Goal: Information Seeking & Learning: Learn about a topic

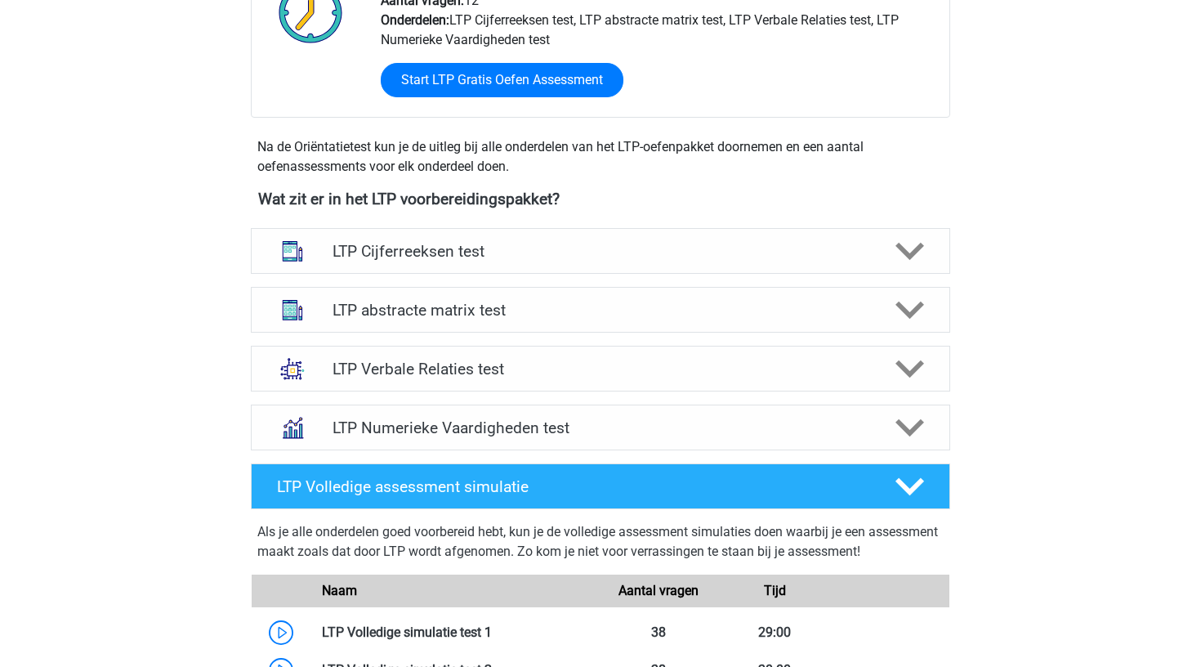
scroll to position [596, 0]
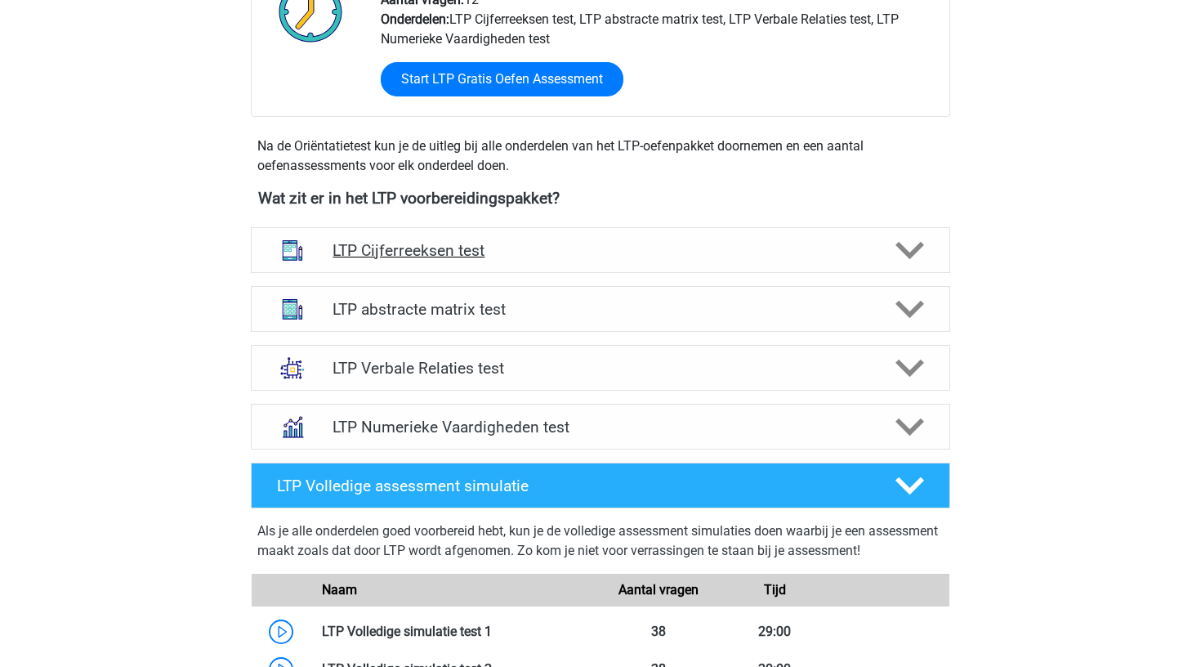
click at [751, 244] on h4 "LTP Cijferreeksen test" at bounding box center [600, 250] width 535 height 19
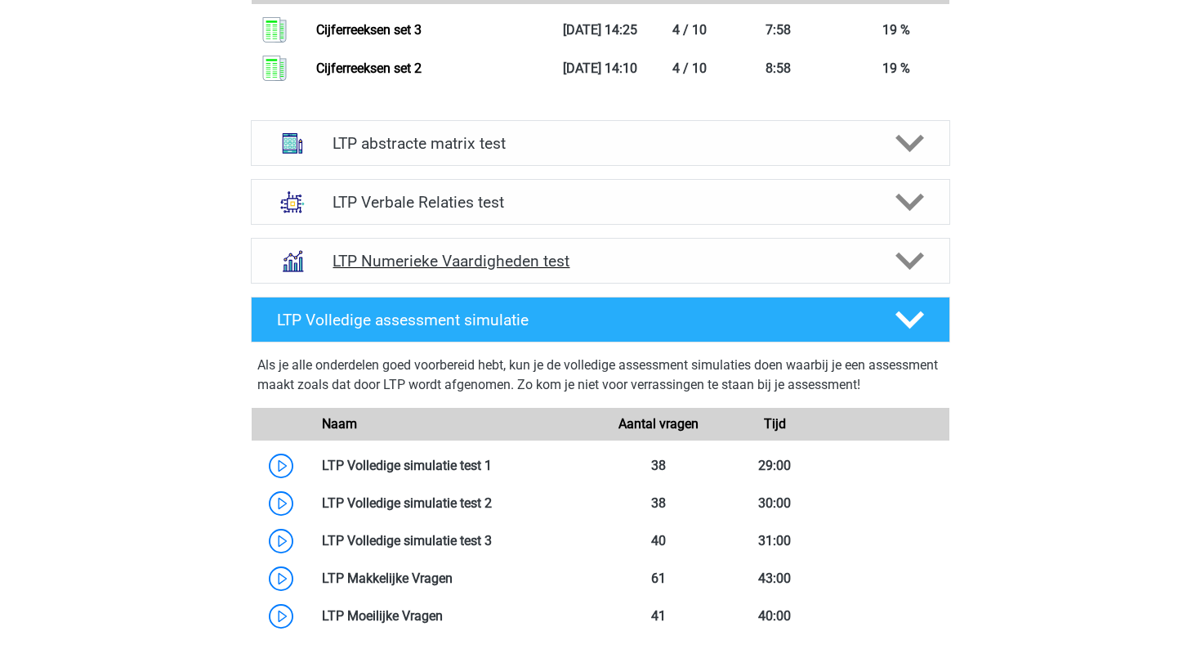
scroll to position [1803, 0]
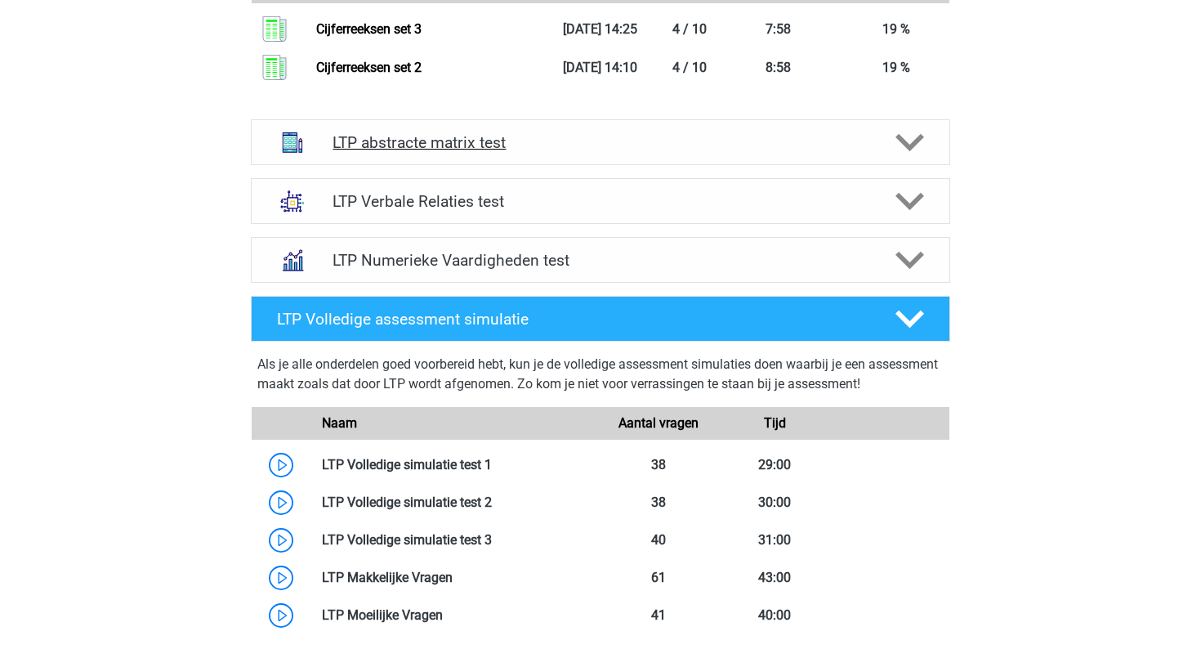
click at [764, 153] on div "LTP abstracte matrix test" at bounding box center [600, 142] width 699 height 46
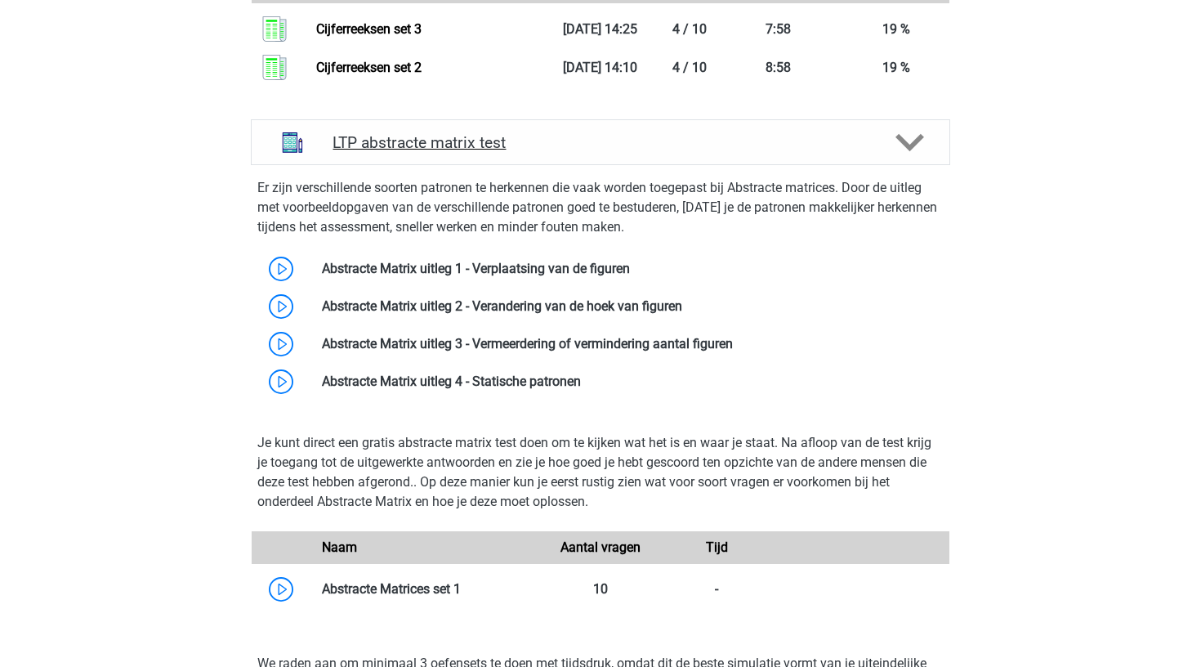
click at [764, 153] on div "LTP abstracte matrix test" at bounding box center [600, 142] width 699 height 46
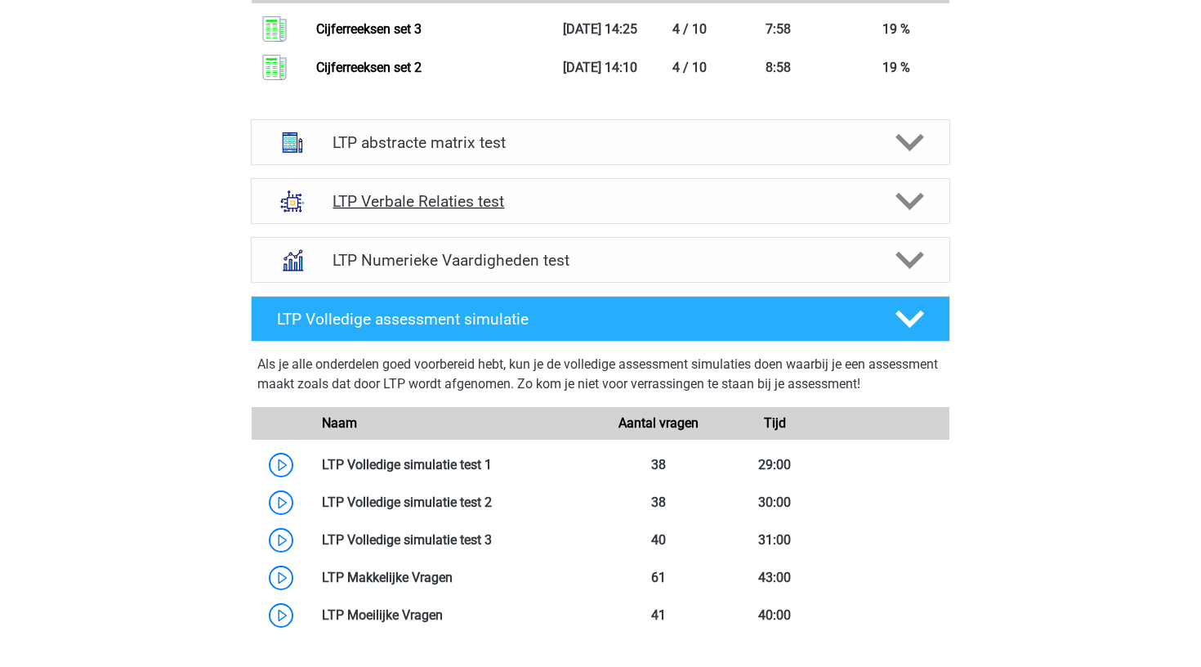
click at [761, 211] on div "LTP Verbale Relaties test" at bounding box center [600, 201] width 699 height 46
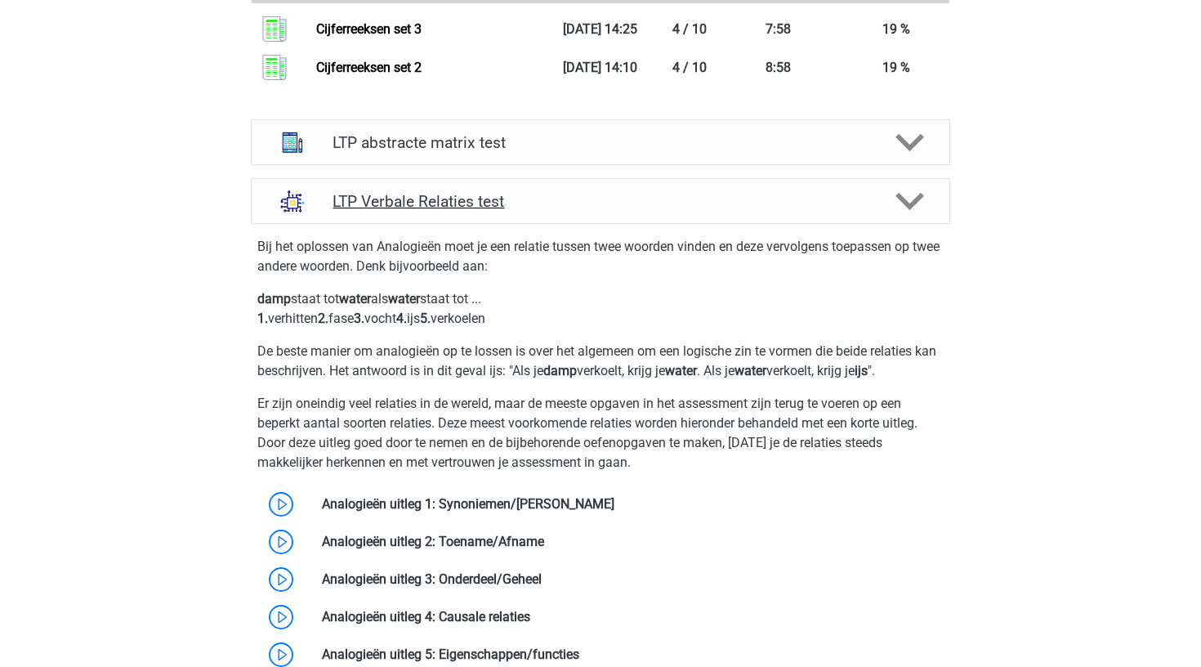
click at [761, 211] on div "LTP Verbale Relaties test" at bounding box center [600, 201] width 699 height 46
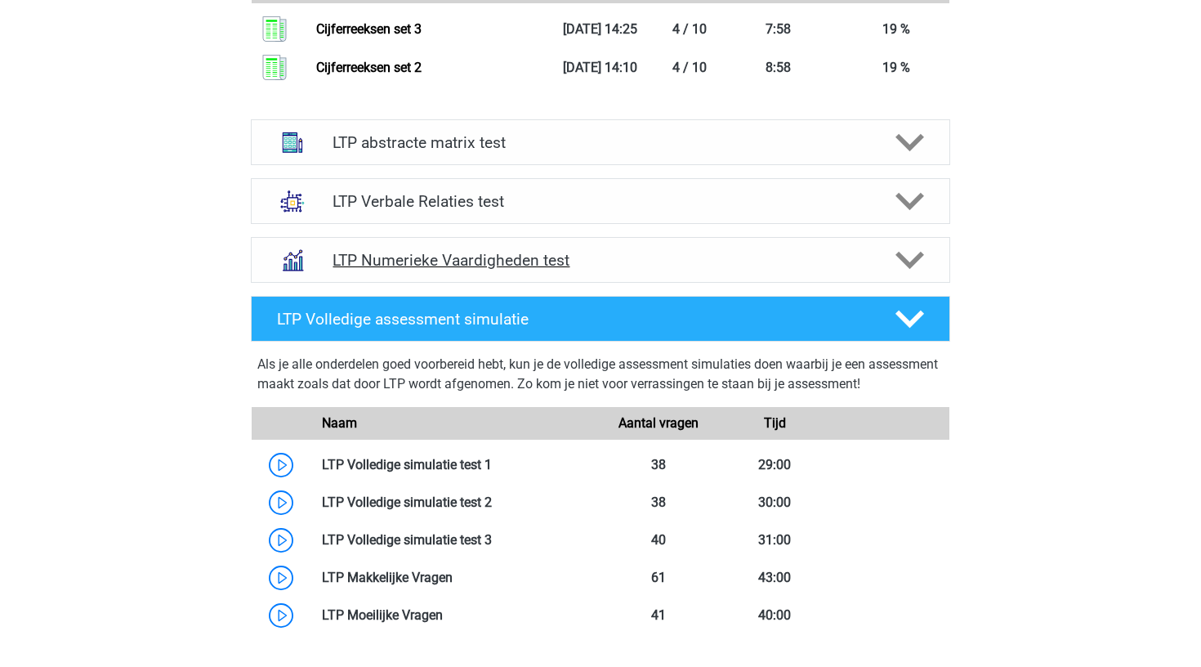
click at [739, 270] on h4 "LTP Numerieke Vaardigheden test" at bounding box center [600, 260] width 535 height 19
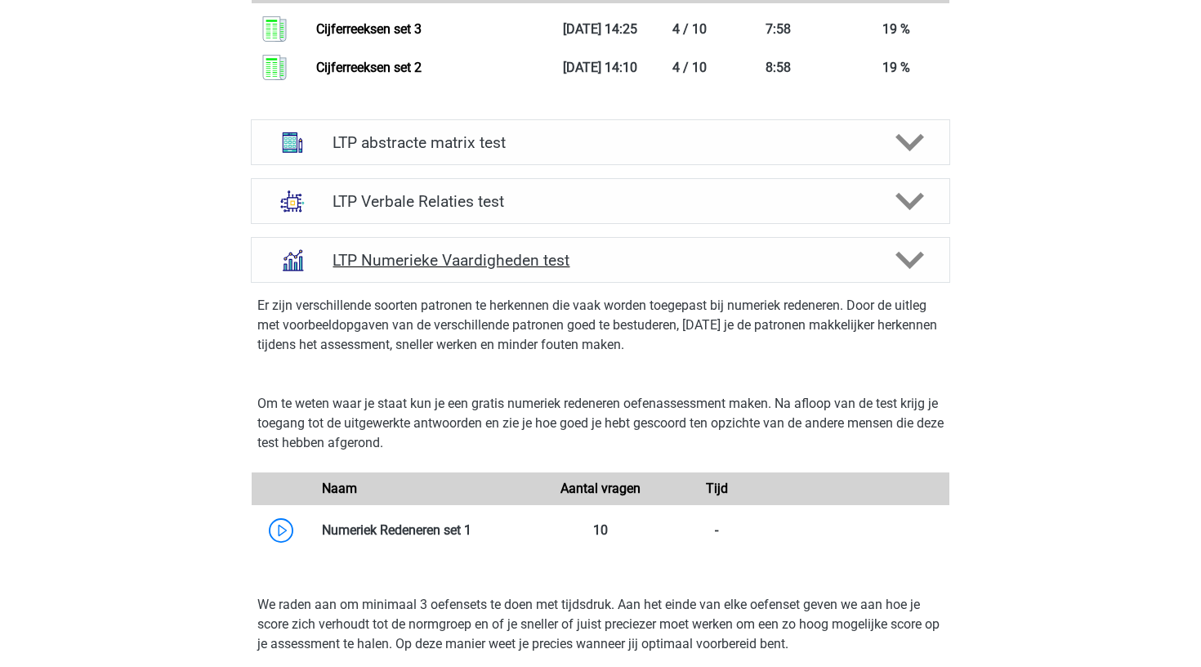
click at [739, 270] on h4 "LTP Numerieke Vaardigheden test" at bounding box center [600, 260] width 535 height 19
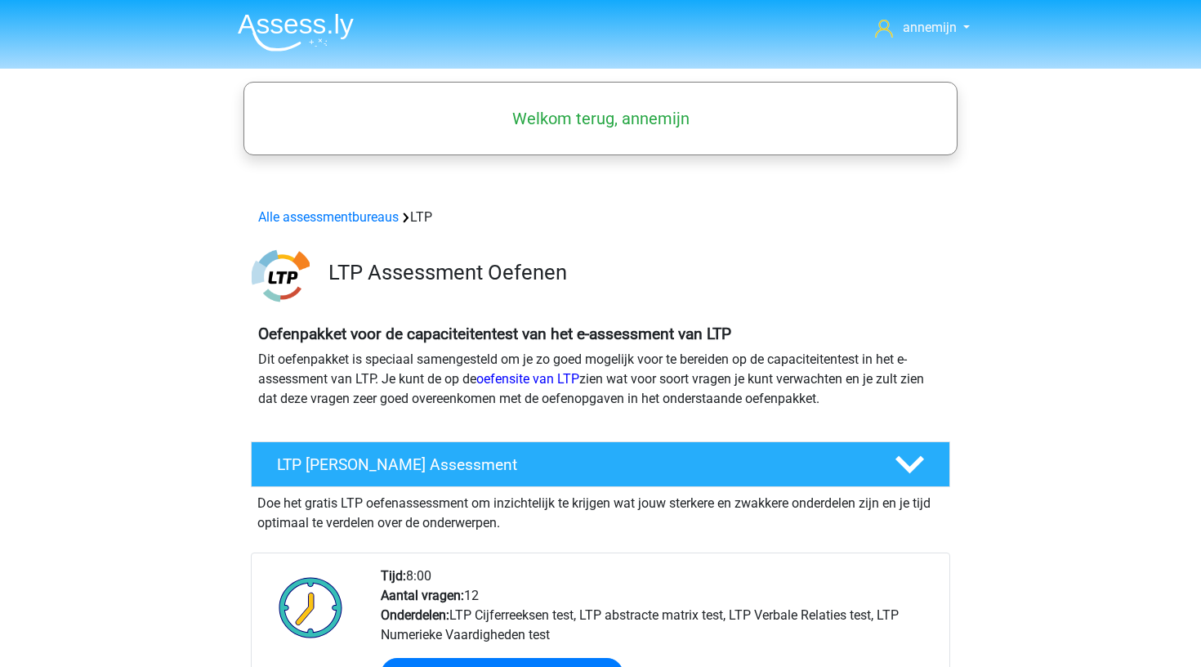
scroll to position [0, 0]
click at [350, 208] on div "Alle assessmentbureaus LTP" at bounding box center [601, 218] width 698 height 20
click at [335, 221] on link "Alle assessmentbureaus" at bounding box center [328, 217] width 141 height 16
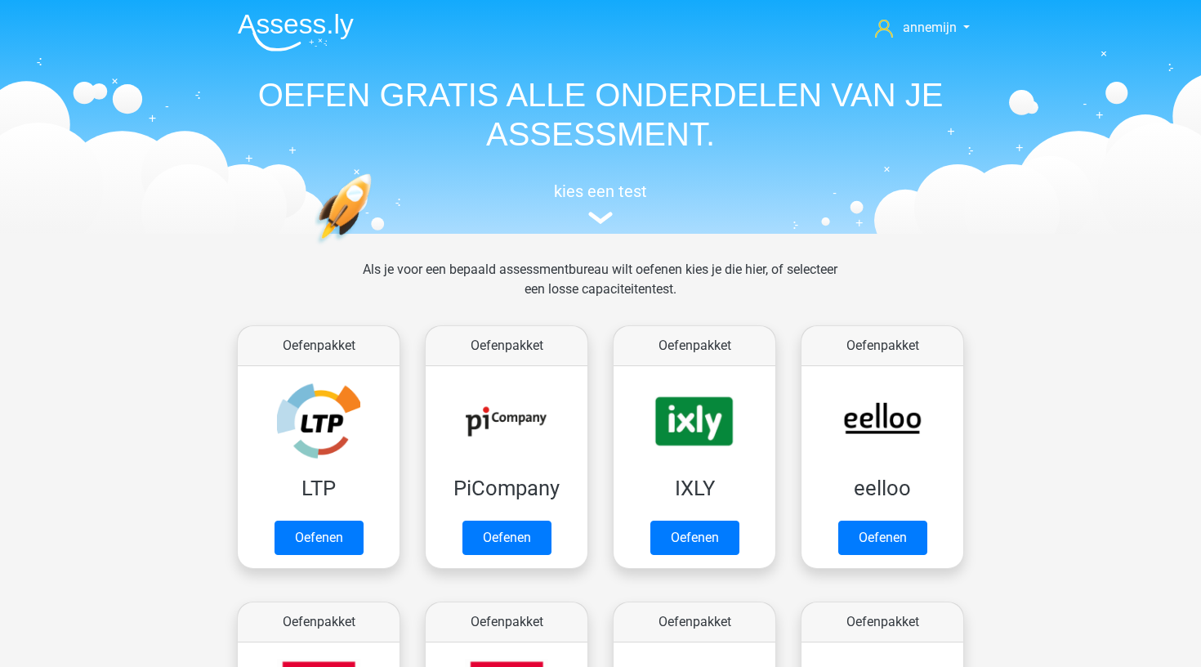
scroll to position [260, 0]
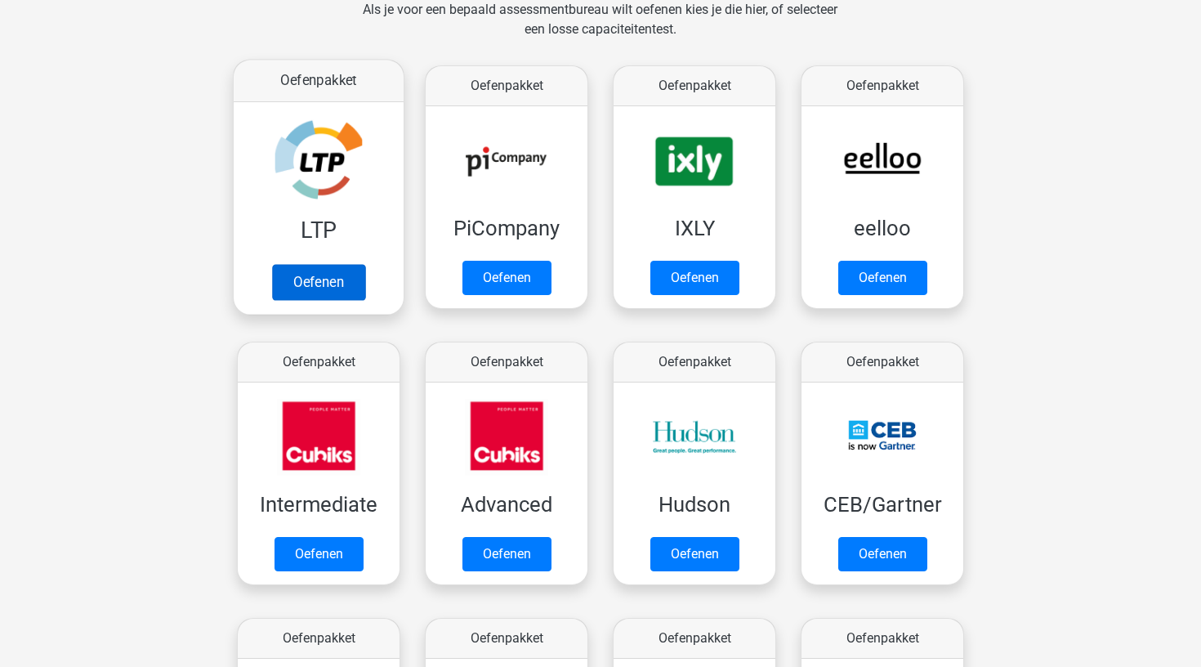
click at [314, 269] on link "Oefenen" at bounding box center [318, 282] width 93 height 36
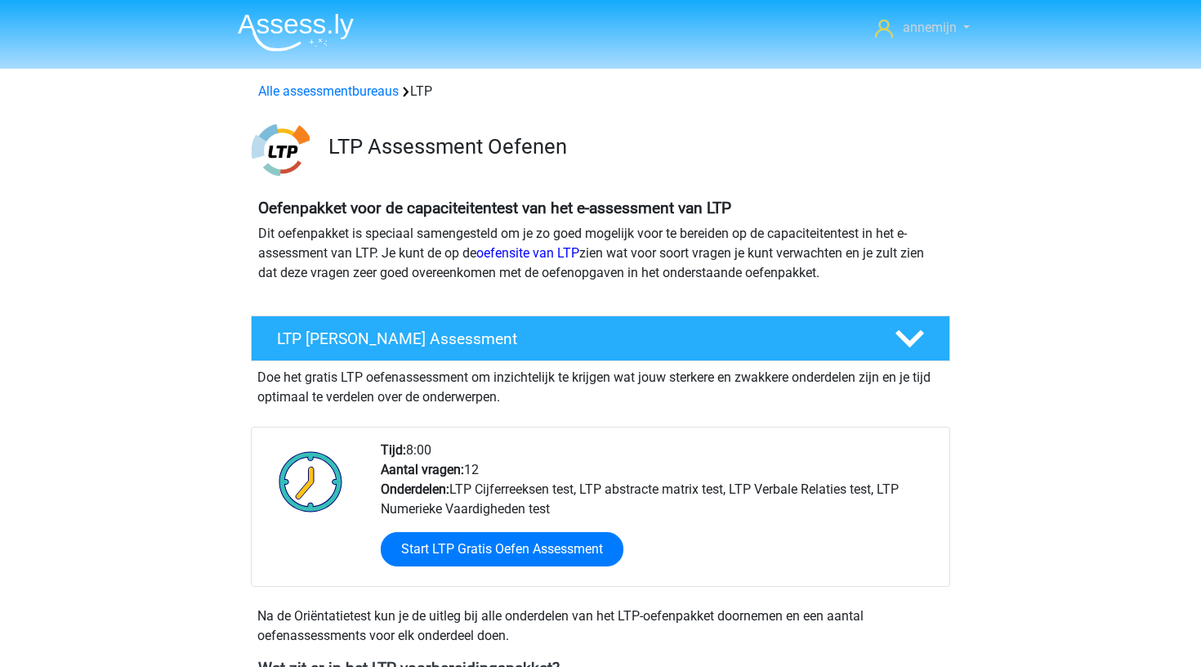
click at [927, 27] on span "annemijn" at bounding box center [930, 28] width 54 height 16
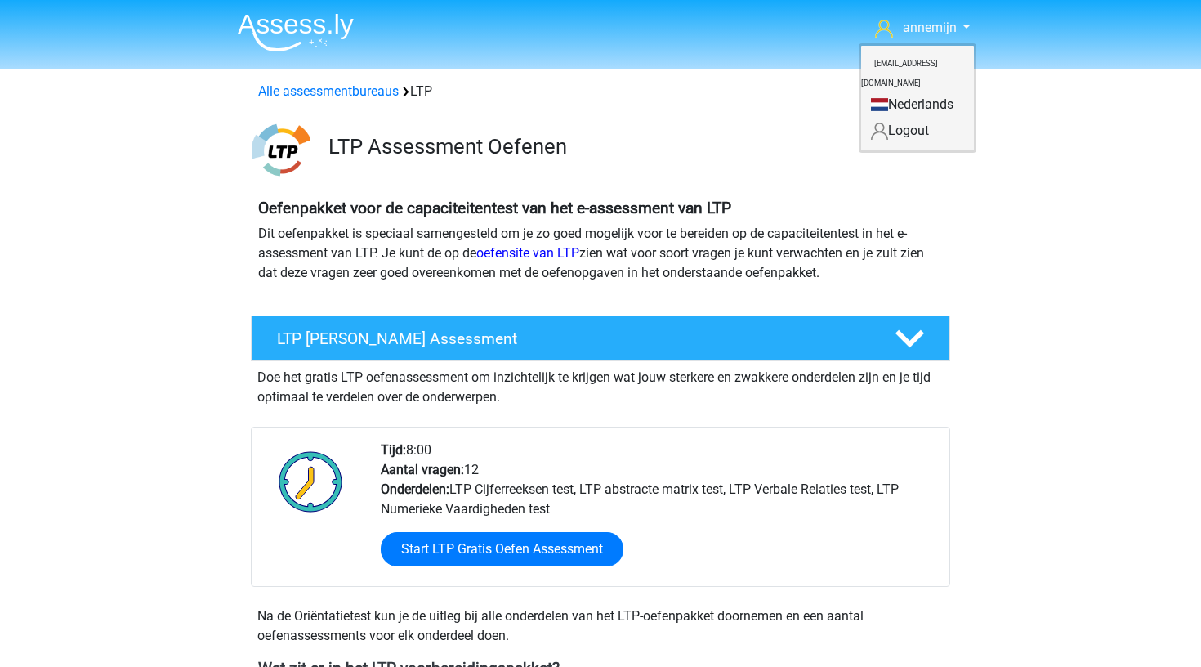
click at [886, 39] on nav "annemijn [EMAIL_ADDRESS][DOMAIN_NAME] Nederlands" at bounding box center [601, 28] width 752 height 53
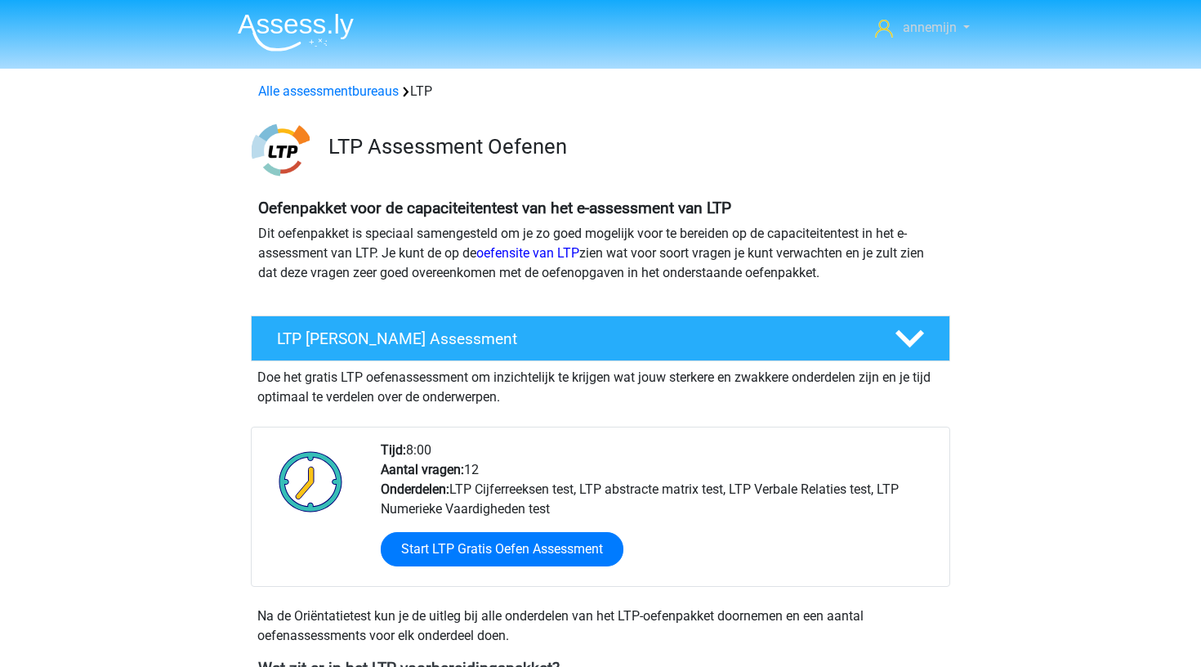
click at [886, 30] on icon at bounding box center [884, 29] width 18 height 18
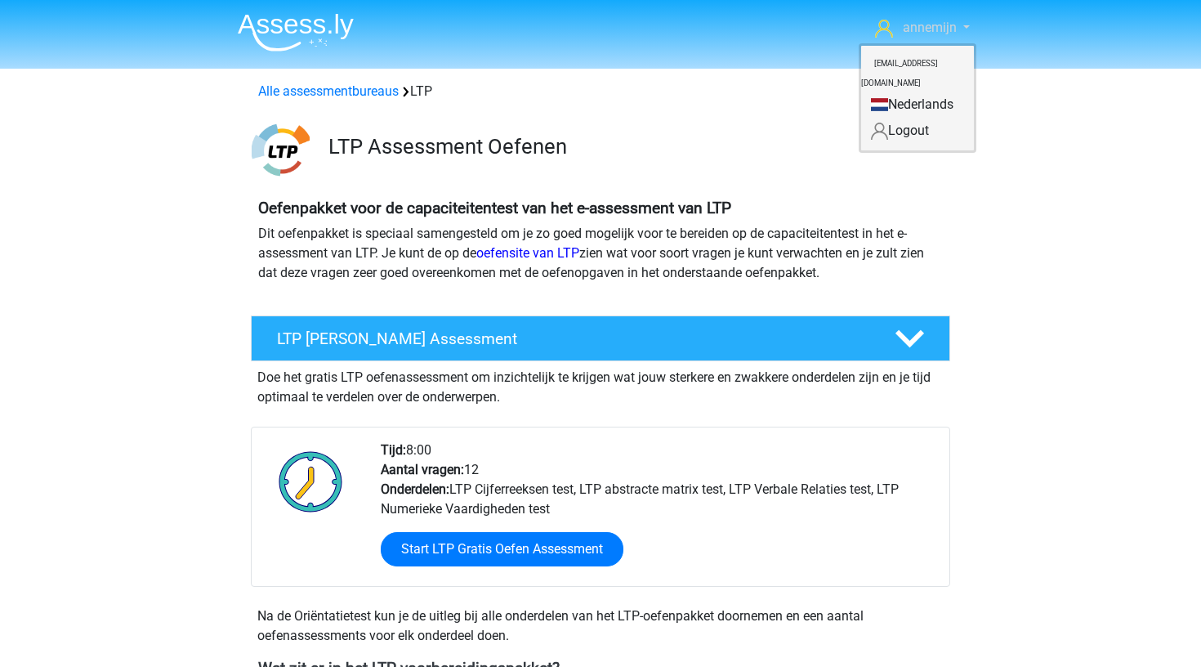
click at [886, 30] on icon at bounding box center [884, 29] width 18 height 18
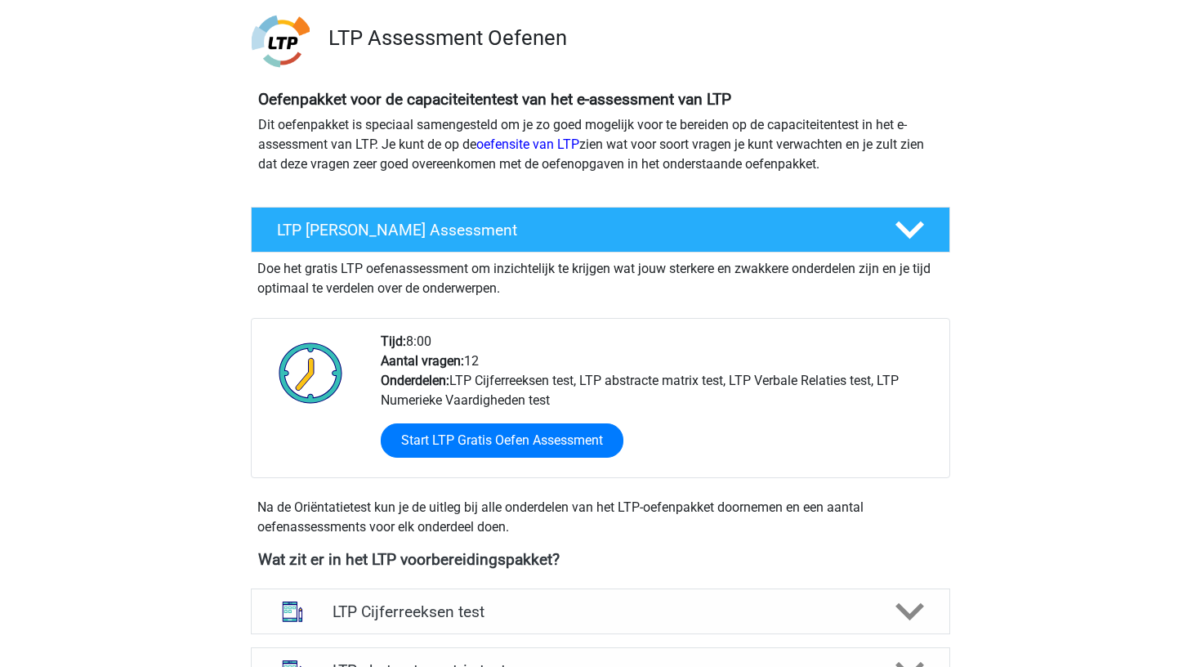
scroll to position [444, 0]
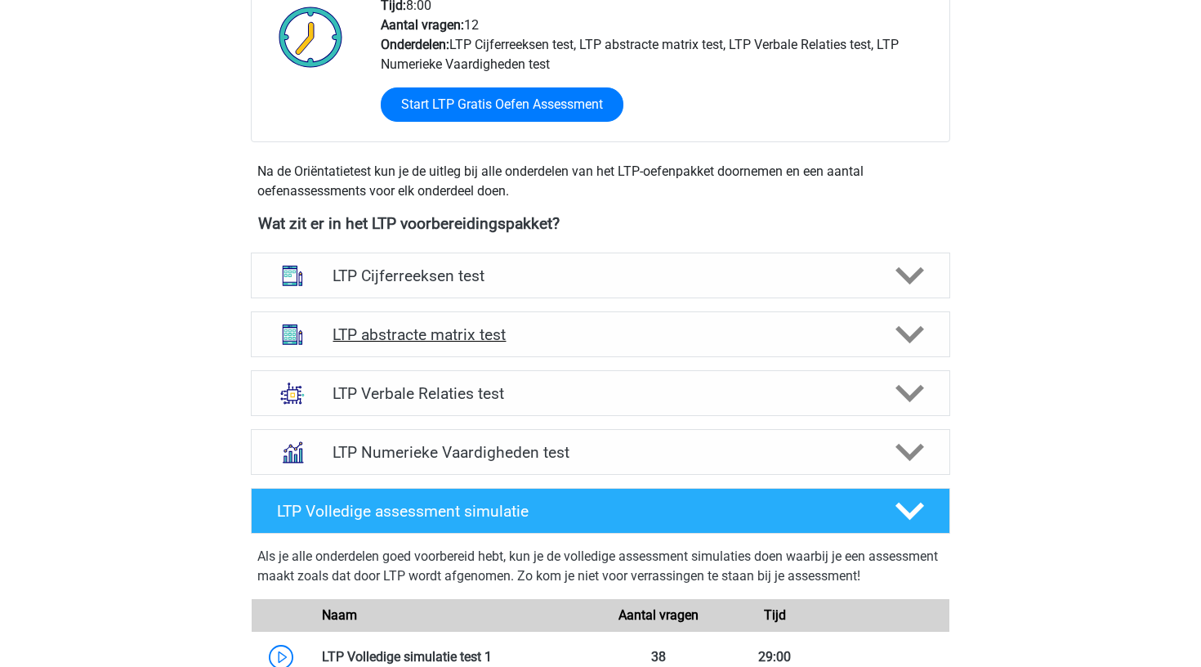
click at [819, 330] on h4 "LTP abstracte matrix test" at bounding box center [600, 334] width 535 height 19
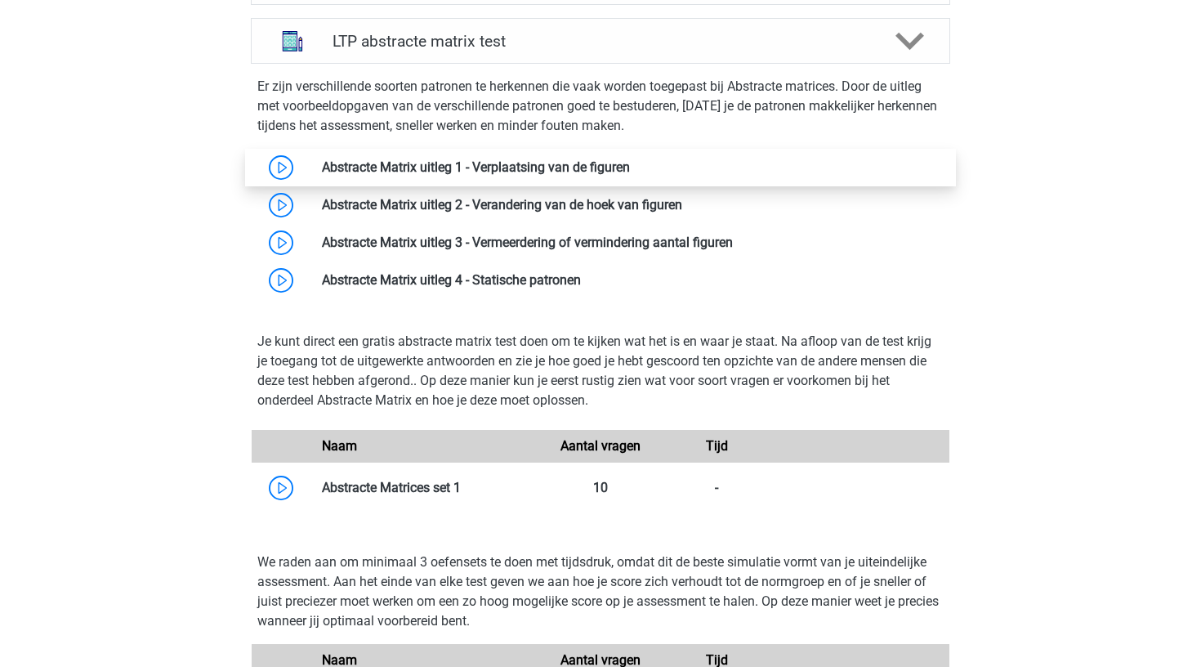
scroll to position [752, 0]
